Goal: Register for event/course

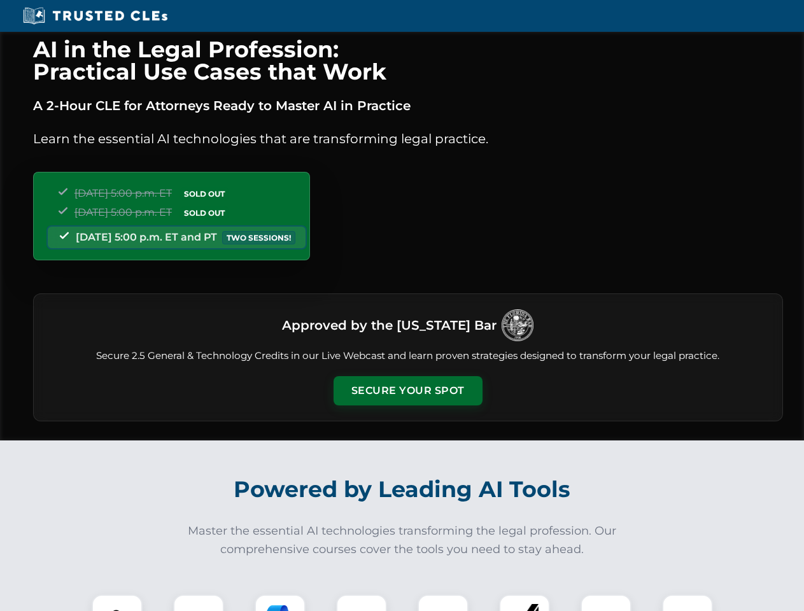
click at [407, 391] on button "Secure Your Spot" at bounding box center [408, 390] width 149 height 29
click at [117, 603] on img at bounding box center [117, 620] width 37 height 37
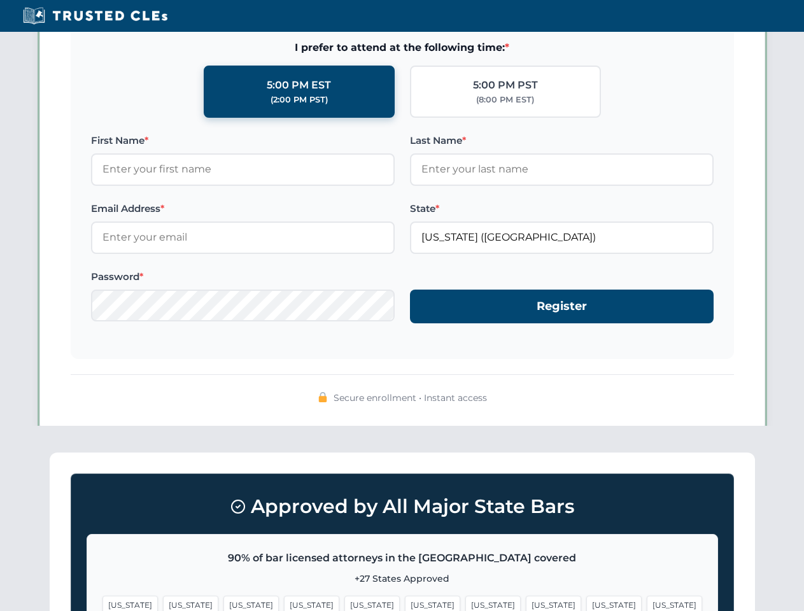
click at [465, 603] on span "[US_STATE]" at bounding box center [492, 605] width 55 height 18
click at [586, 603] on span "[US_STATE]" at bounding box center [613, 605] width 55 height 18
